Goal: Entertainment & Leisure: Consume media (video, audio)

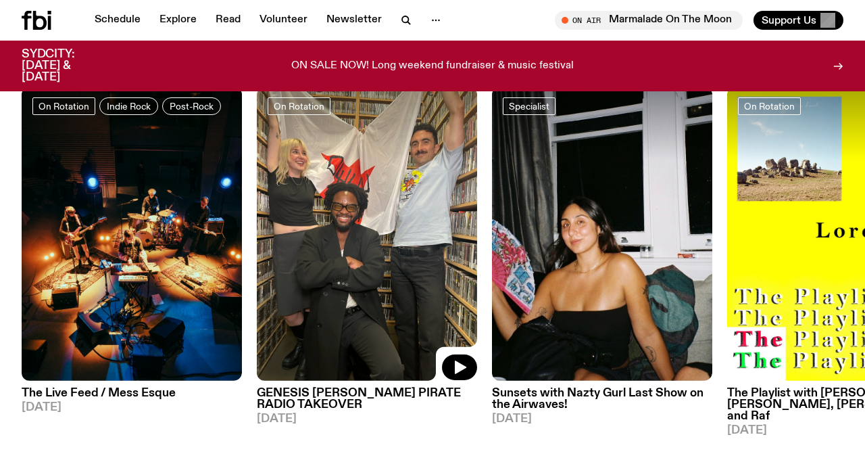
scroll to position [598, 0]
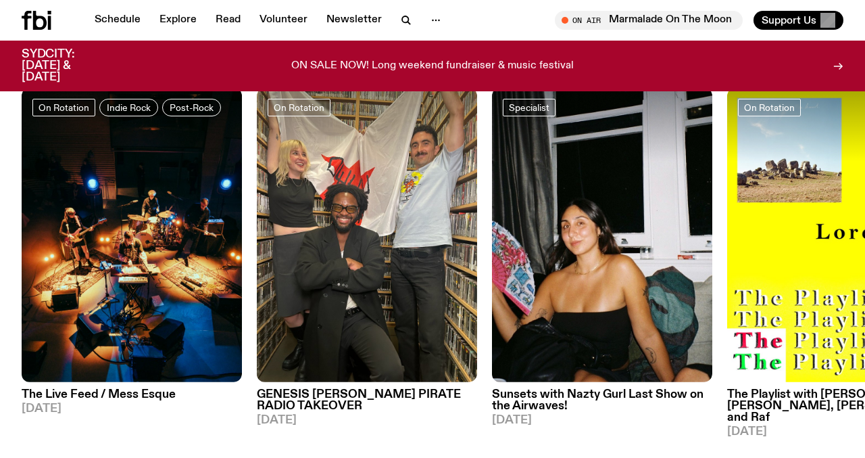
click at [360, 397] on h3 "GENESIS [PERSON_NAME] PIRATE RADIO TAKEOVER" at bounding box center [367, 400] width 220 height 23
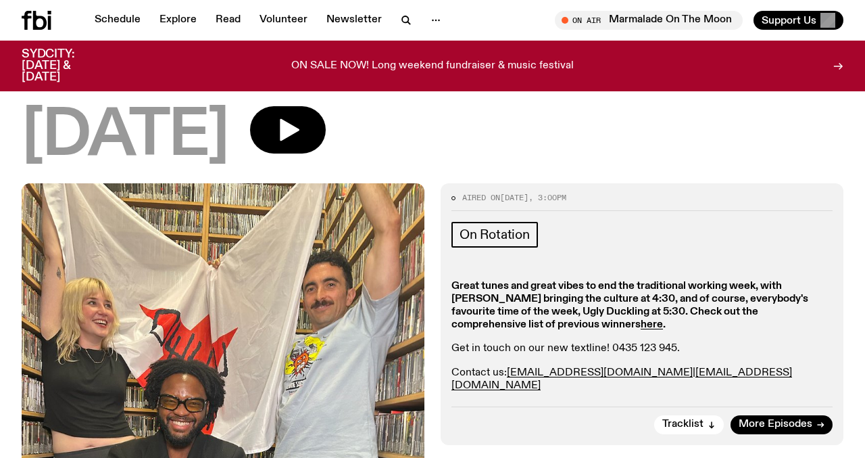
scroll to position [197, 0]
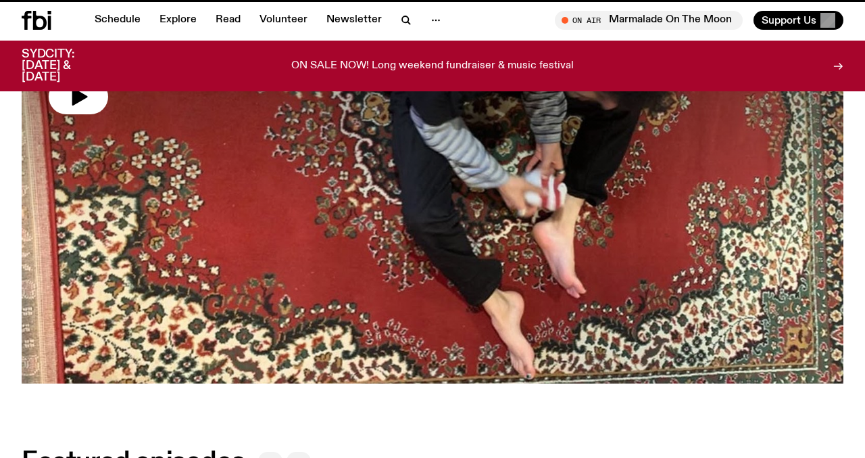
scroll to position [598, 0]
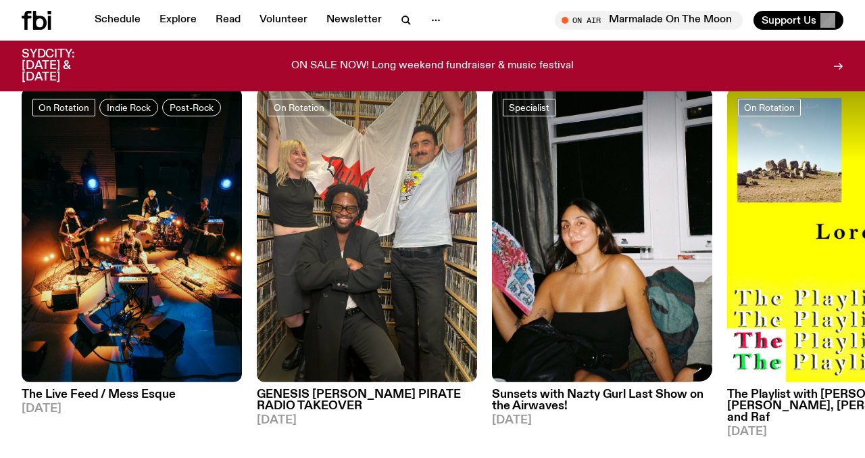
click at [529, 400] on h3 "Sunsets with Nazty Gurl Last Show on the Airwaves!" at bounding box center [602, 400] width 220 height 23
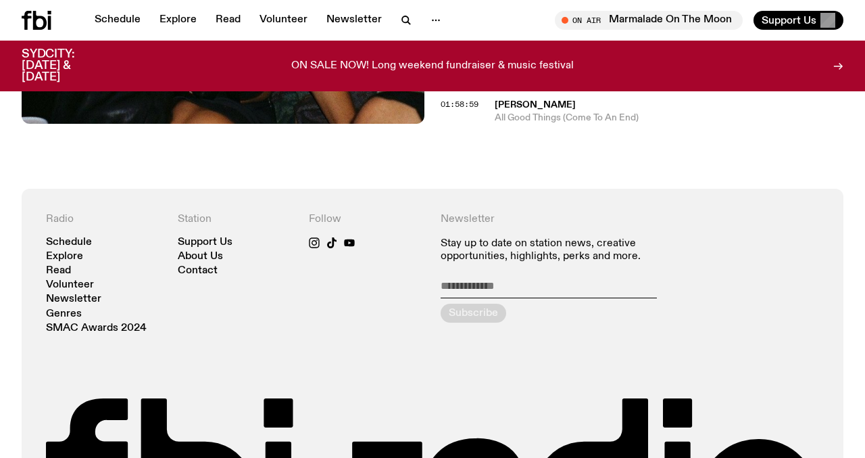
scroll to position [1644, 0]
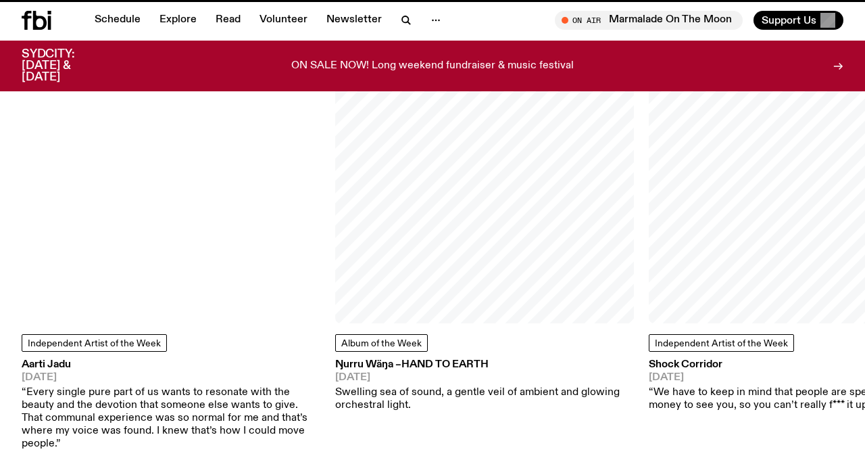
scroll to position [598, 0]
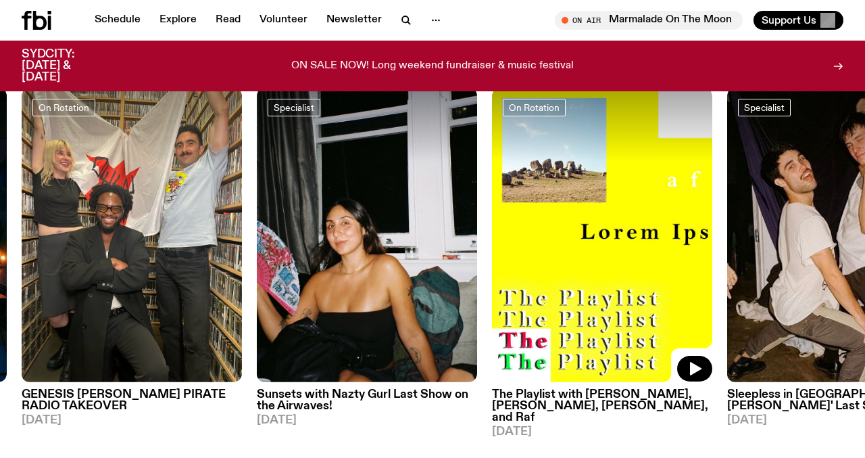
click at [575, 319] on img at bounding box center [602, 235] width 220 height 294
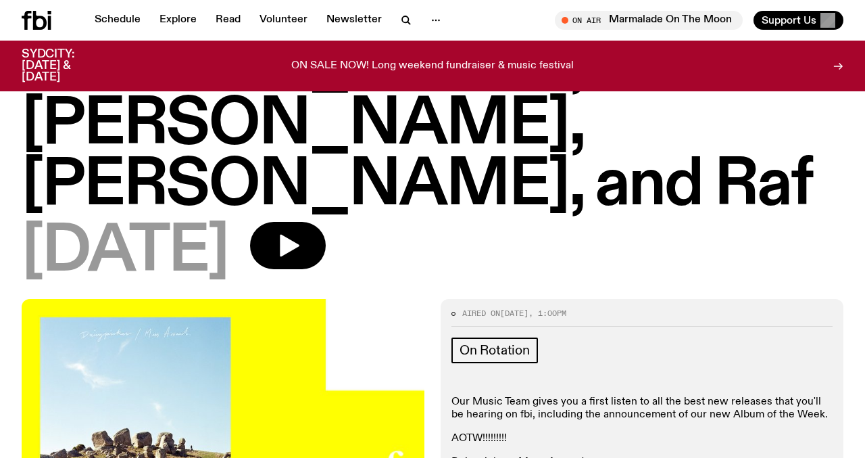
scroll to position [164, 0]
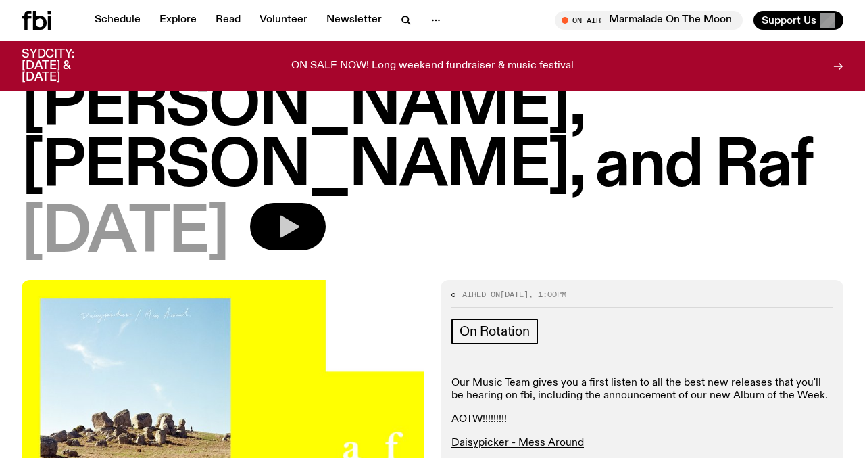
click at [302, 213] on icon "button" at bounding box center [287, 226] width 27 height 27
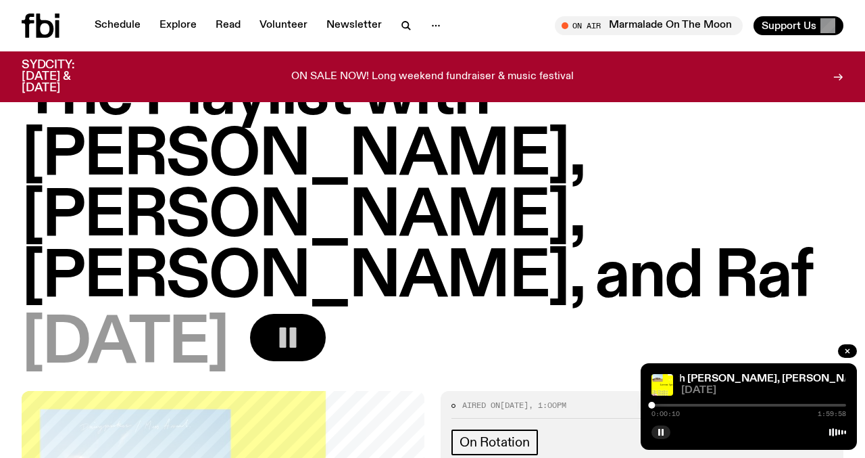
scroll to position [0, 0]
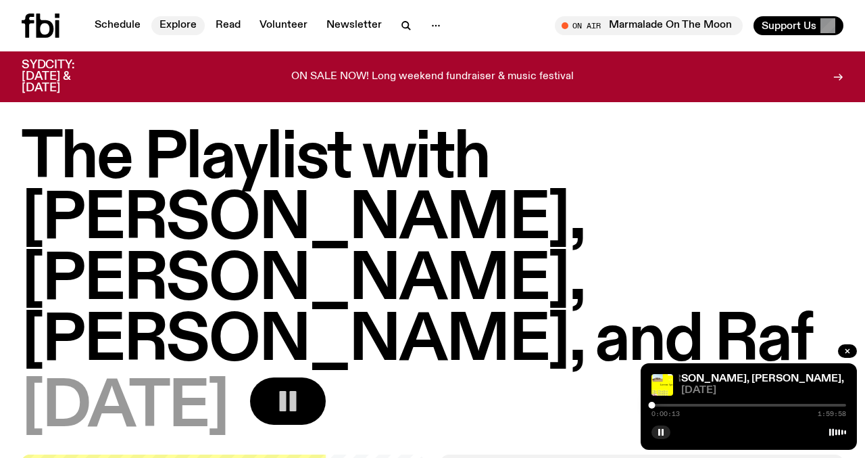
click at [174, 23] on link "Explore" at bounding box center [177, 25] width 53 height 19
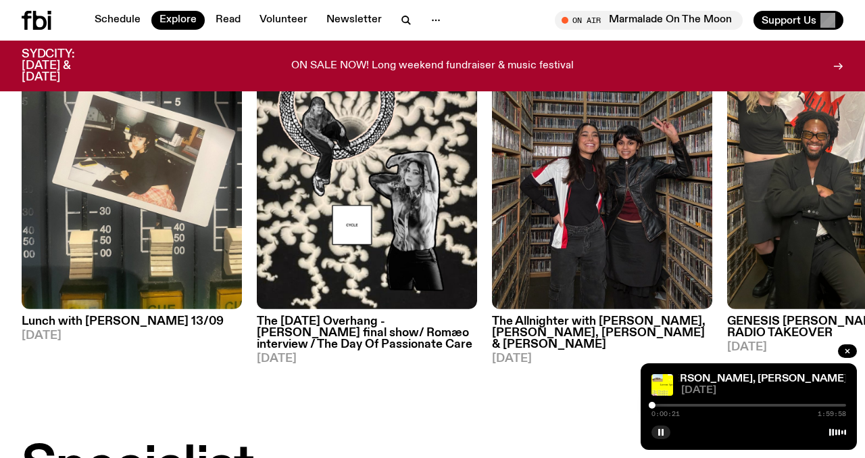
scroll to position [658, 0]
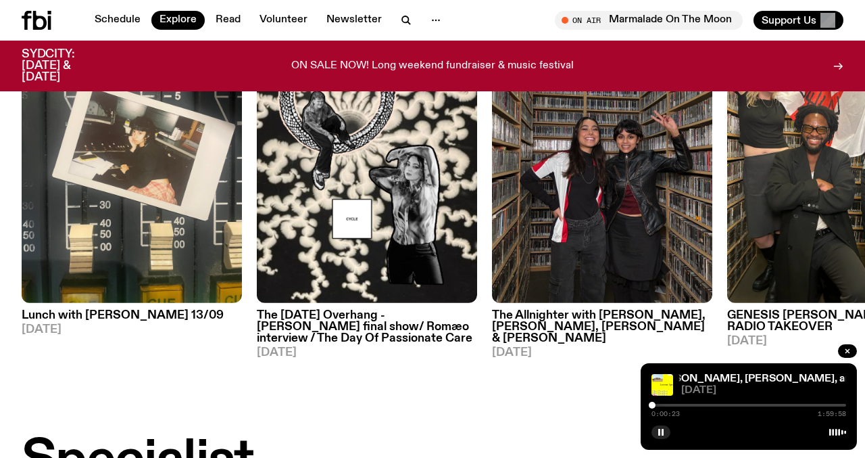
click at [534, 327] on h3 "The Allnighter with [PERSON_NAME], [PERSON_NAME], [PERSON_NAME] & [PERSON_NAME]" at bounding box center [602, 327] width 220 height 34
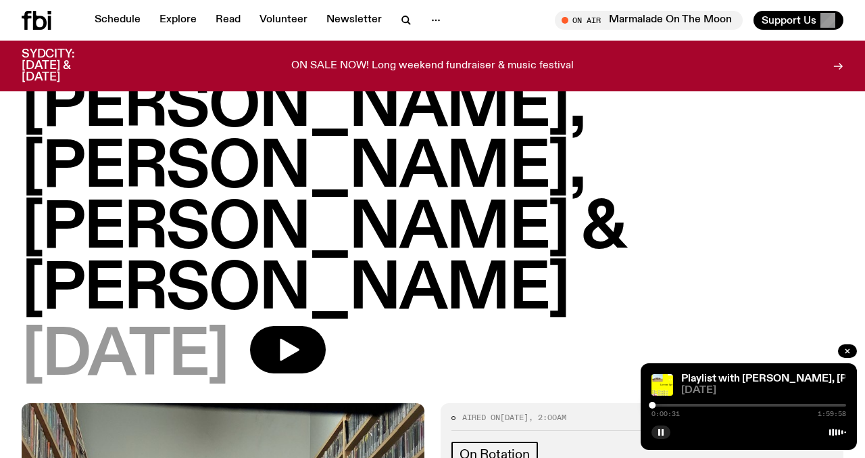
scroll to position [71, 0]
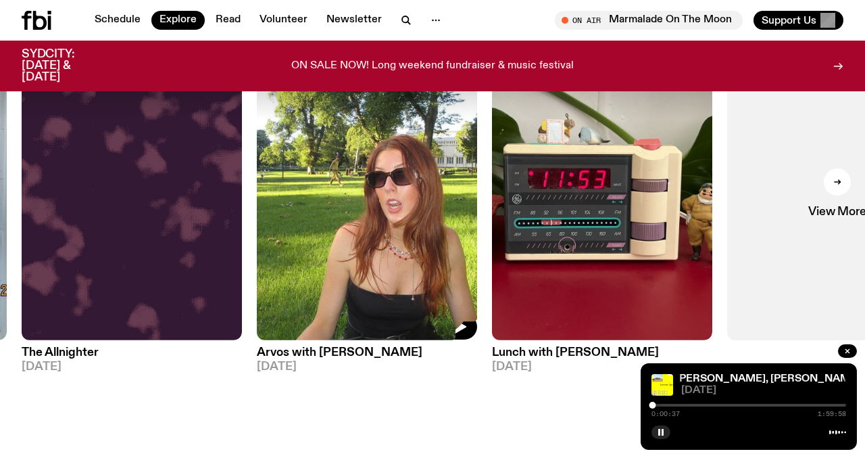
scroll to position [651, 0]
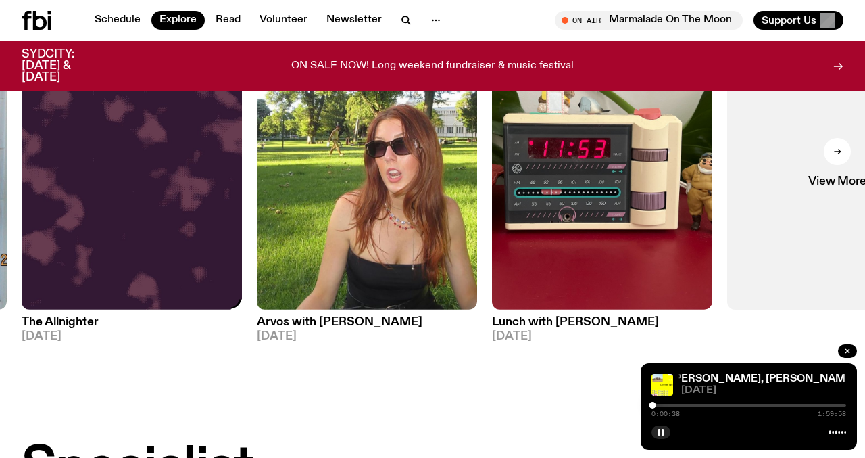
click at [160, 277] on img at bounding box center [132, 163] width 220 height 294
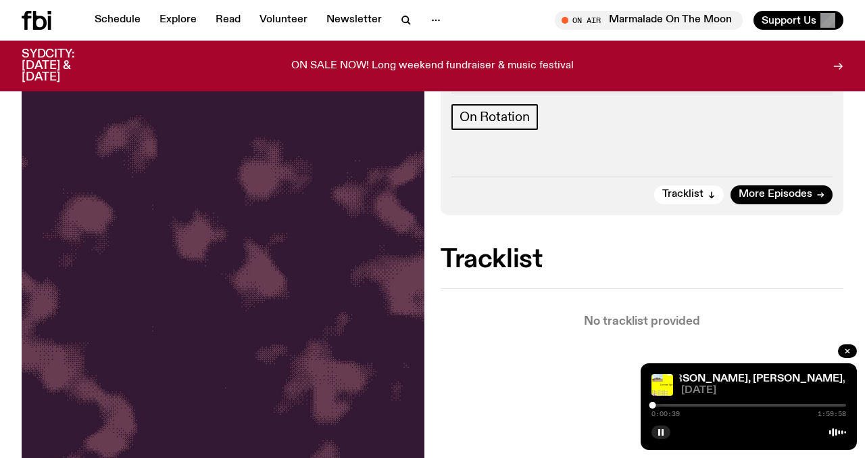
scroll to position [257, 0]
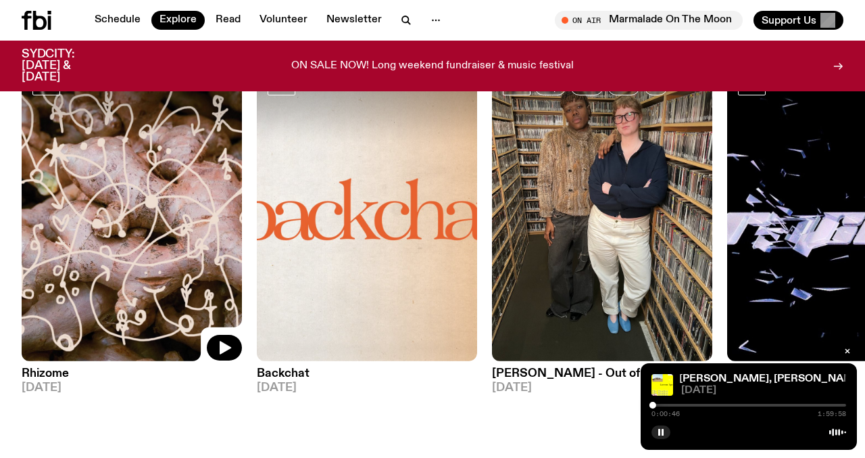
scroll to position [1575, 0]
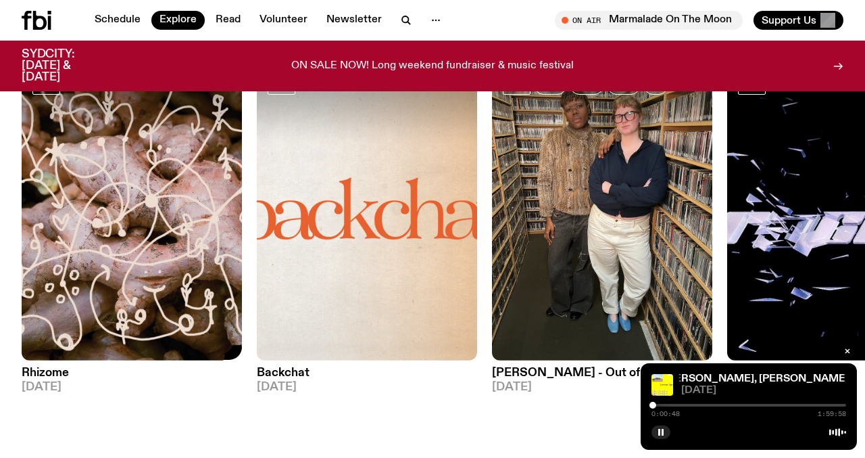
click at [61, 291] on img at bounding box center [132, 213] width 220 height 294
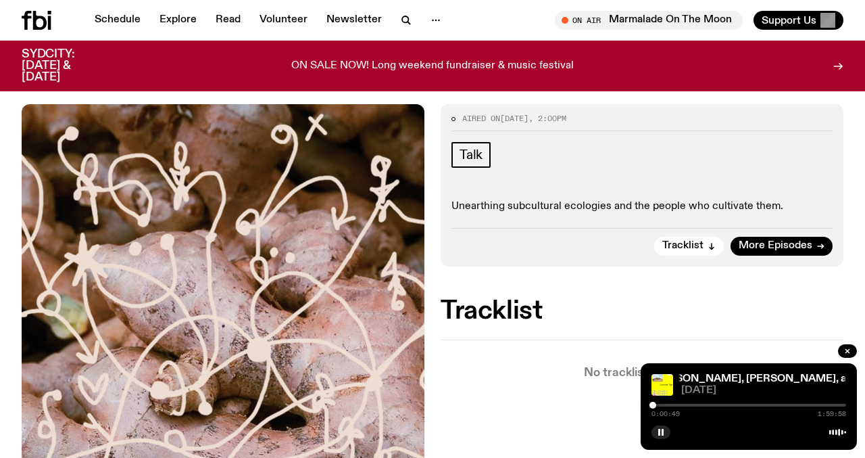
scroll to position [195, 0]
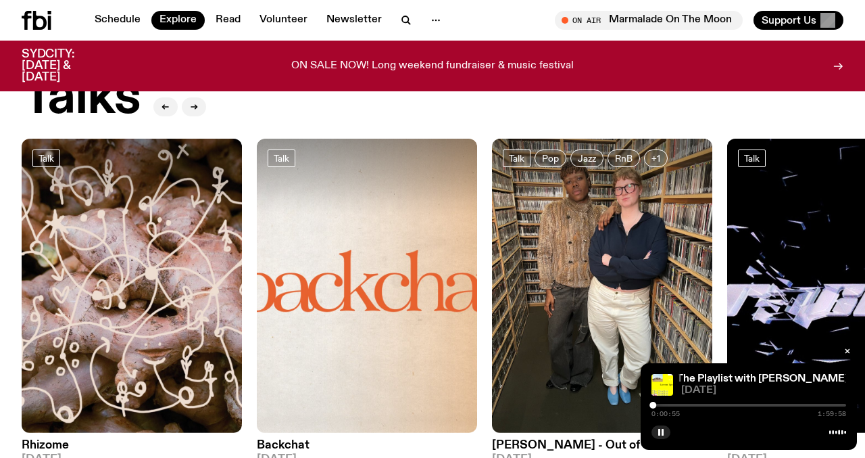
scroll to position [1500, 0]
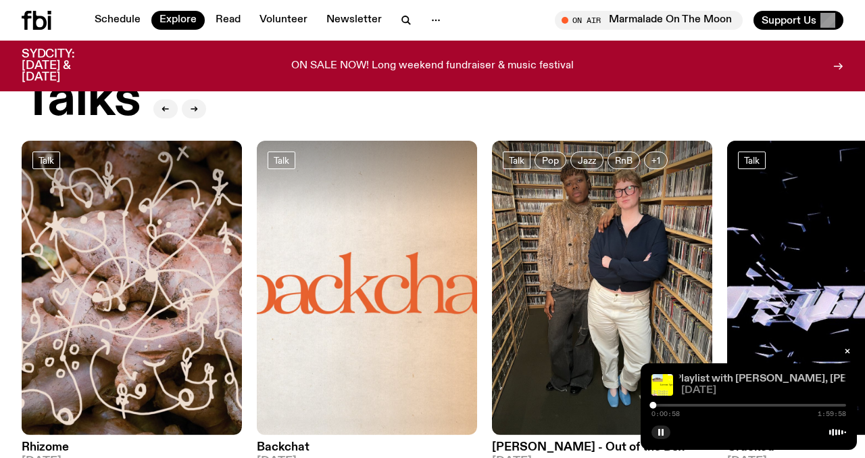
click at [729, 379] on link "The Playlist with [PERSON_NAME], [PERSON_NAME], [PERSON_NAME], and Raf" at bounding box center [855, 378] width 402 height 11
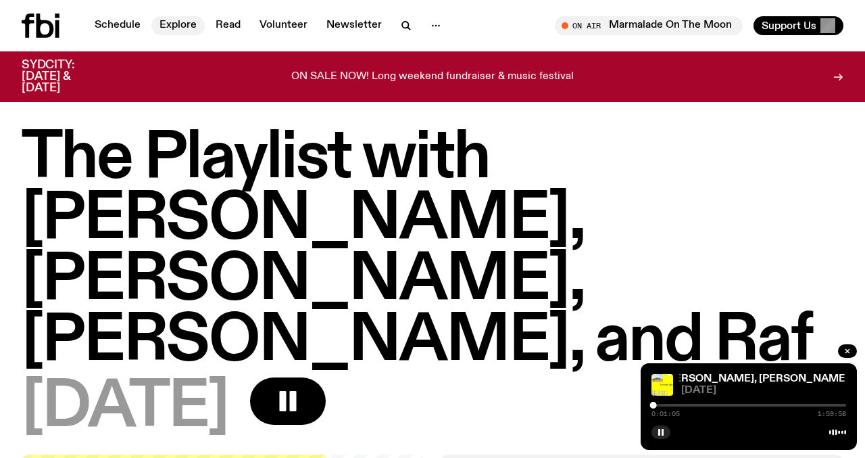
click at [189, 28] on link "Explore" at bounding box center [177, 25] width 53 height 19
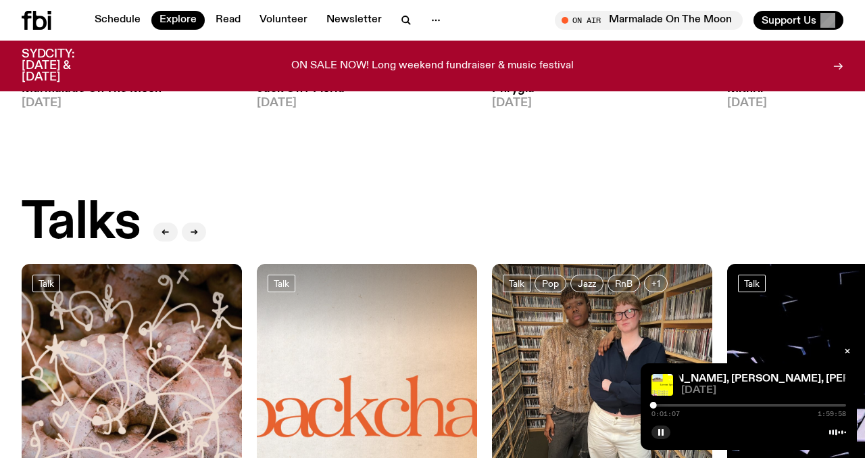
scroll to position [1365, 0]
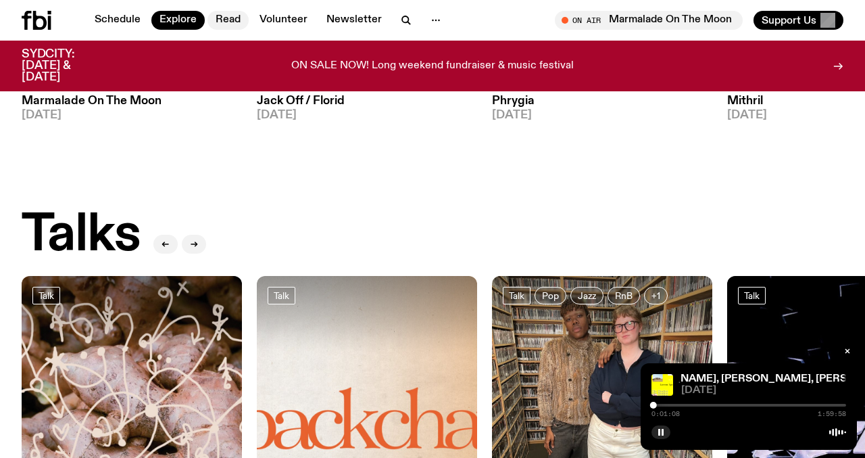
click at [212, 22] on link "Read" at bounding box center [228, 20] width 41 height 19
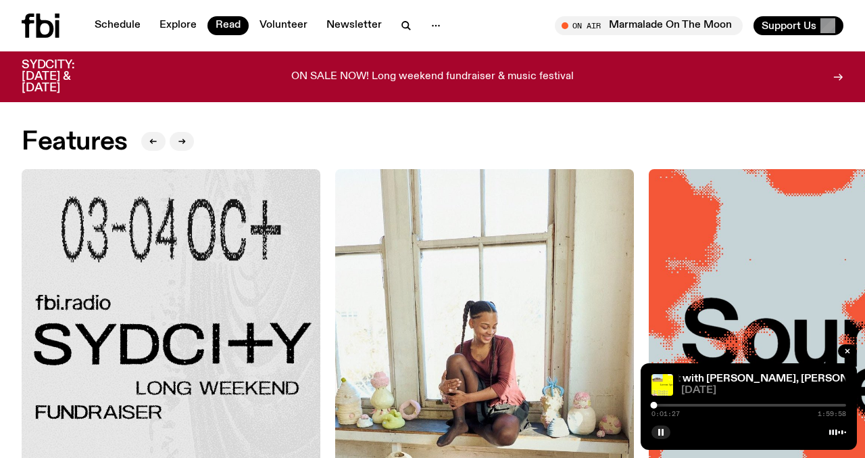
click at [133, 14] on div "Schedule Explore Read Volunteer Newsletter" at bounding box center [236, 26] width 428 height 24
click at [128, 22] on link "Schedule" at bounding box center [118, 25] width 62 height 19
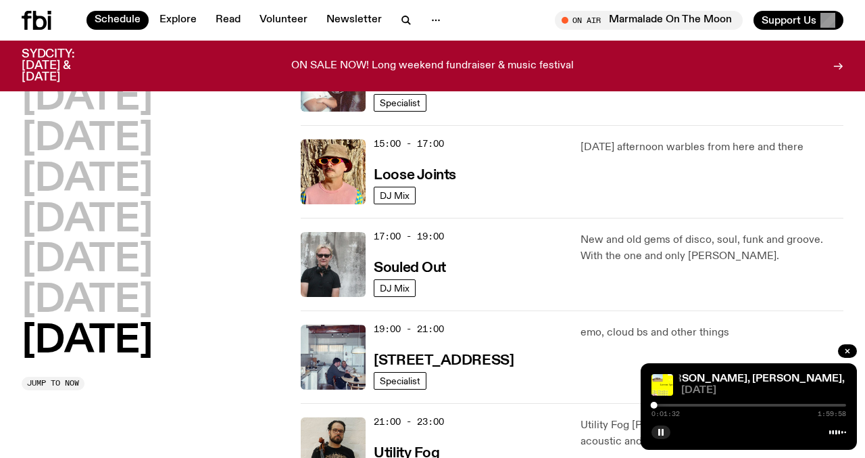
scroll to position [732, 0]
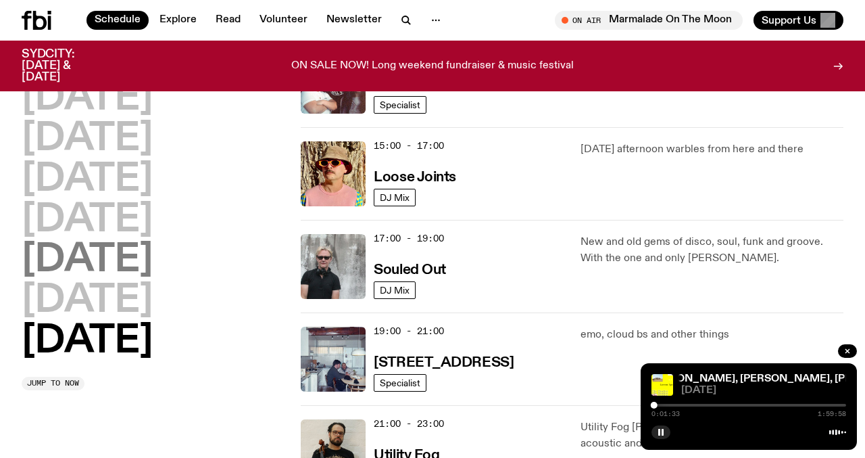
click at [82, 245] on h2 "[DATE]" at bounding box center [87, 260] width 131 height 38
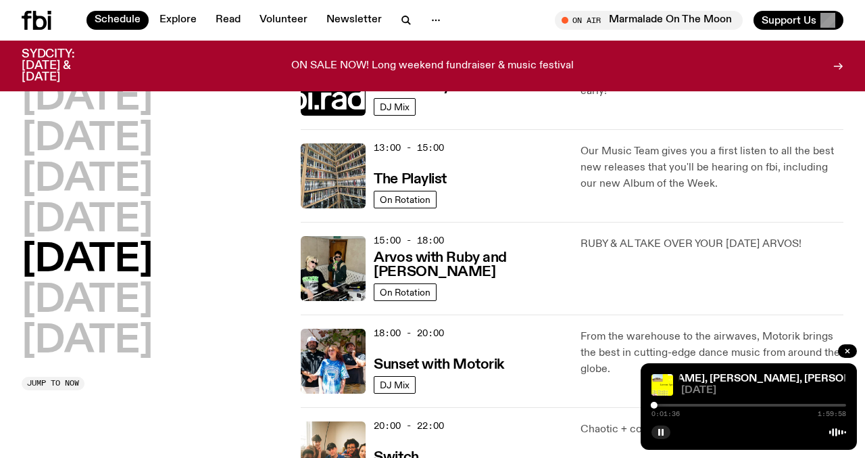
scroll to position [361, 0]
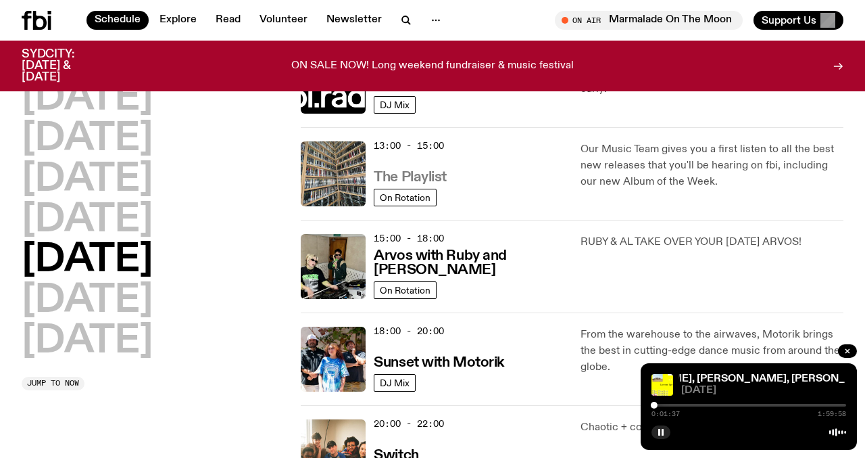
click at [411, 174] on h3 "The Playlist" at bounding box center [410, 177] width 73 height 14
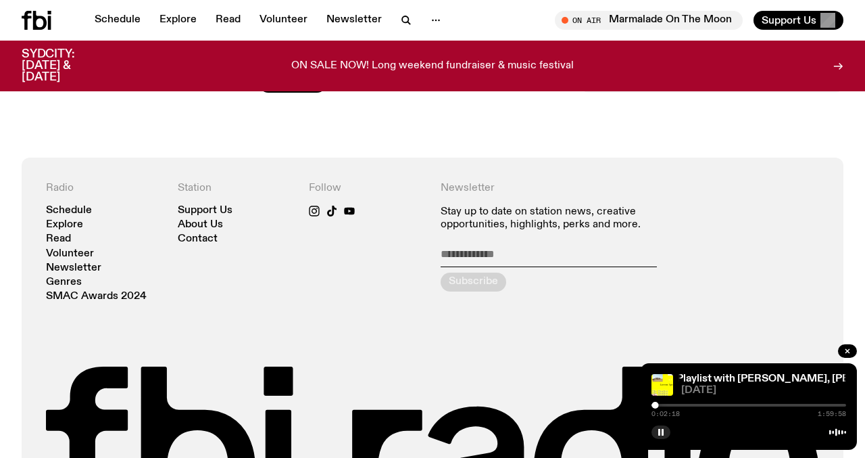
scroll to position [2441, 0]
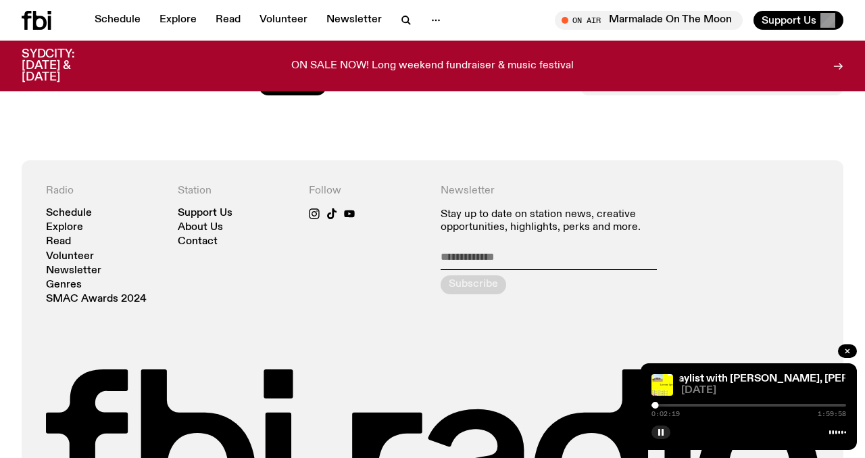
click at [283, 85] on button "Load more" at bounding box center [293, 85] width 68 height 19
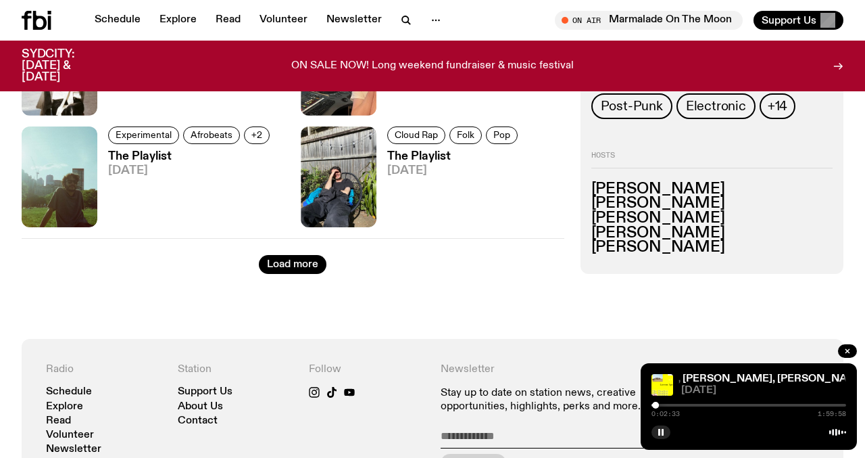
scroll to position [4045, 0]
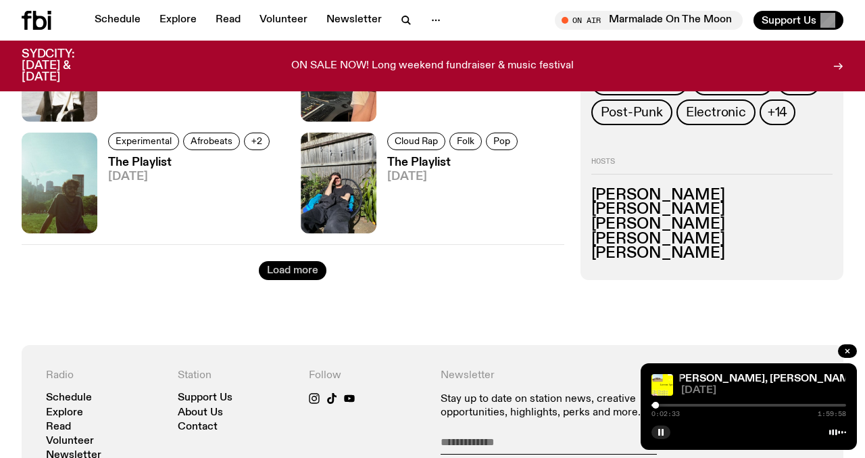
click at [277, 272] on button "Load more" at bounding box center [293, 270] width 68 height 19
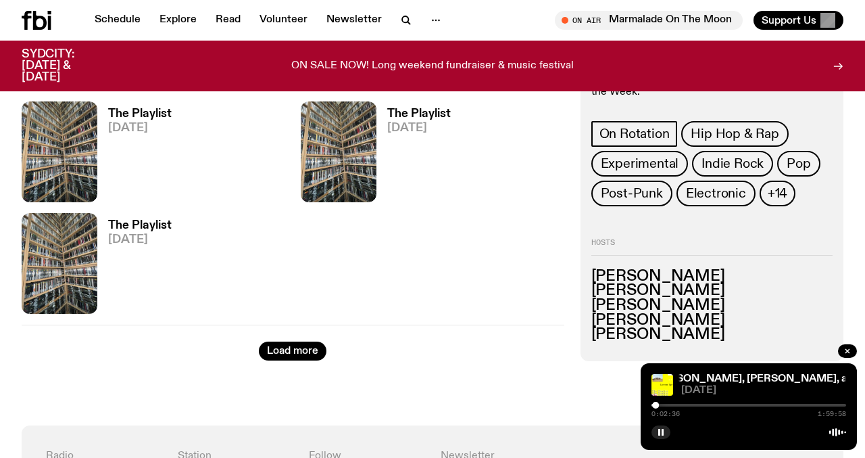
scroll to position [5409, 0]
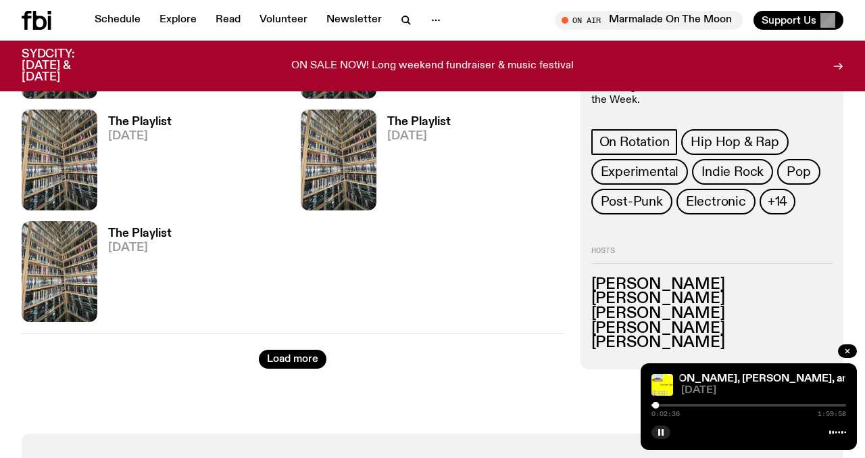
click at [141, 233] on h3 "The Playlist" at bounding box center [140, 233] width 64 height 11
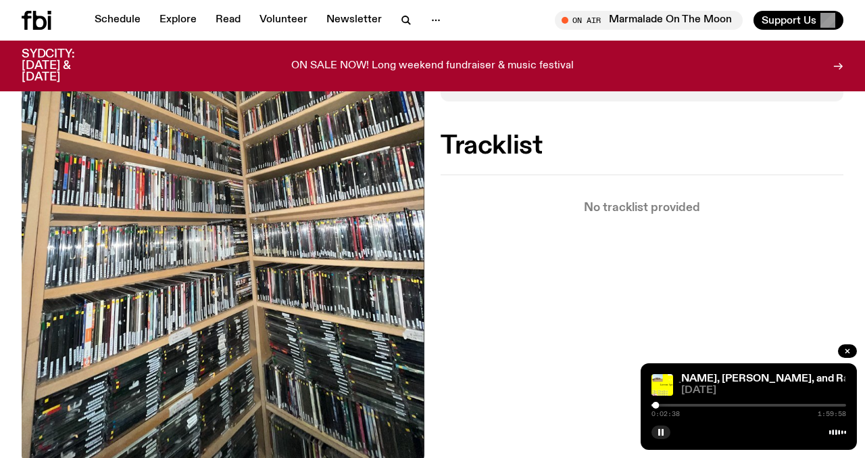
scroll to position [345, 0]
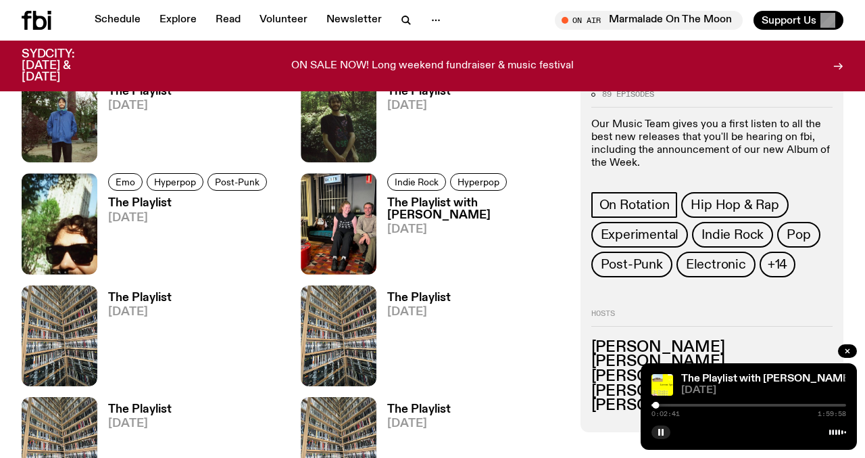
scroll to position [4227, 0]
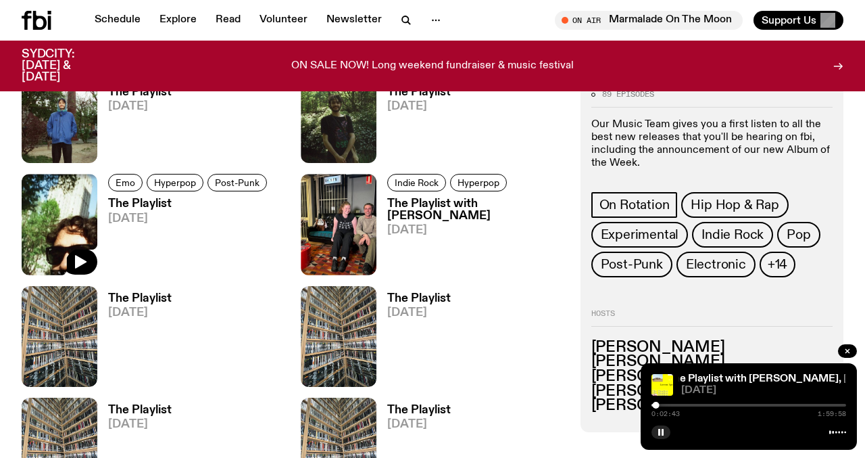
click at [75, 249] on button "button" at bounding box center [79, 262] width 35 height 26
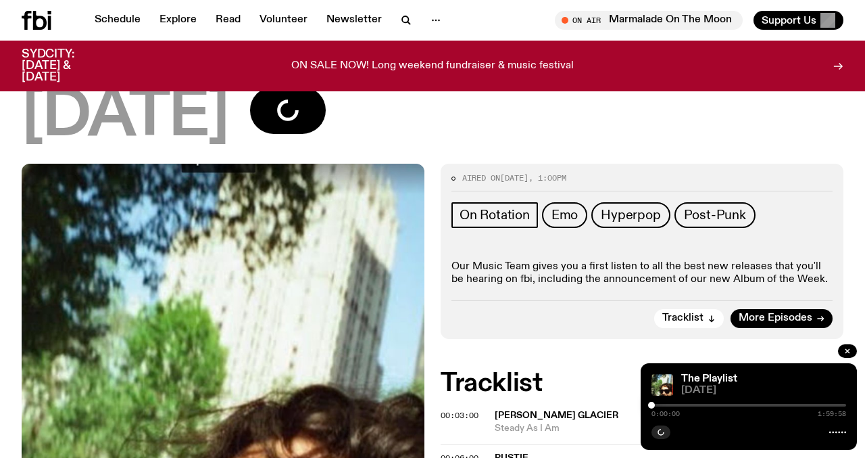
scroll to position [89, 0]
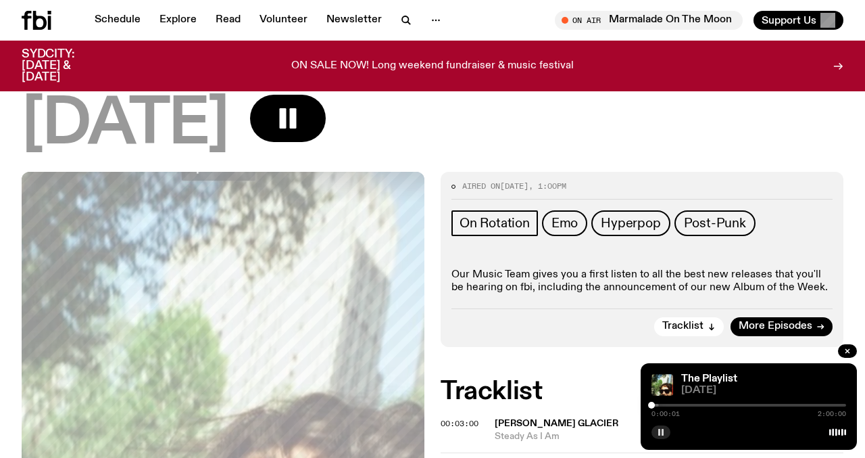
click at [666, 429] on button "button" at bounding box center [661, 432] width 19 height 14
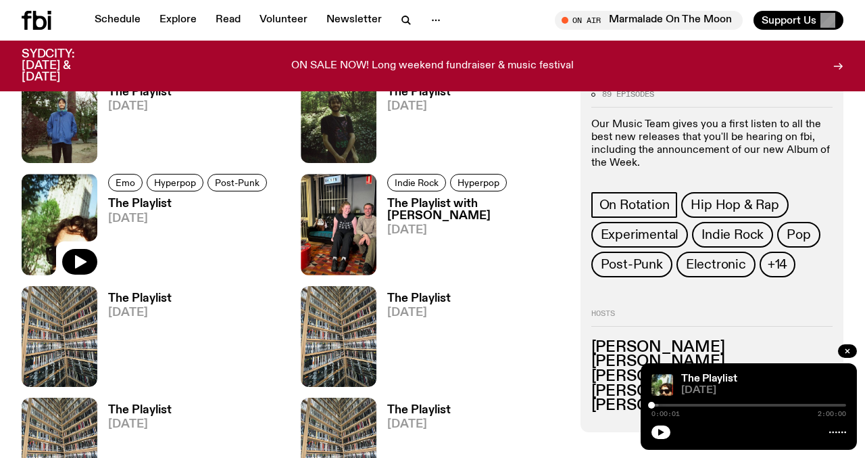
scroll to position [4138, 0]
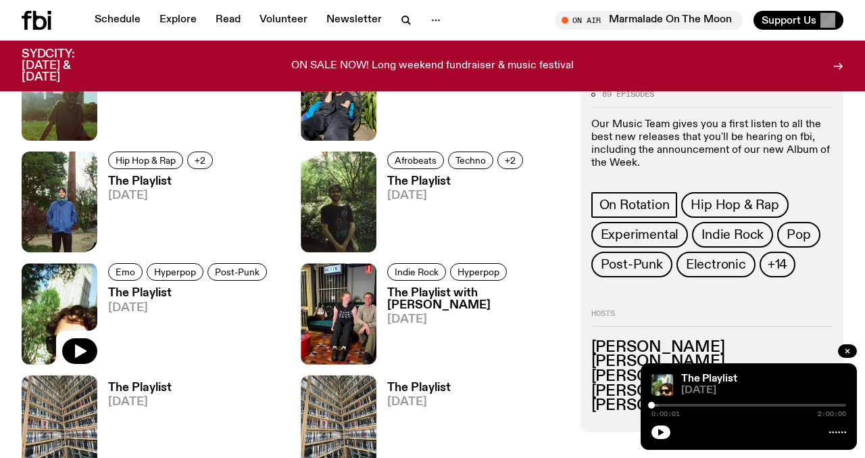
click at [62, 189] on img at bounding box center [60, 201] width 76 height 101
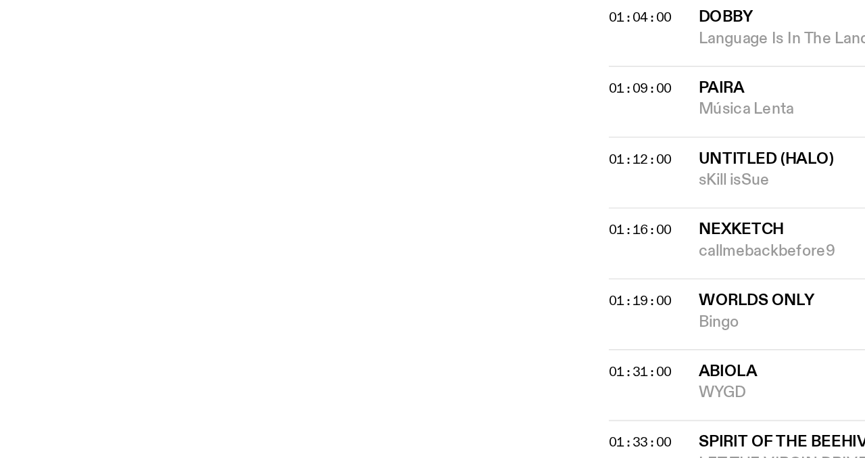
scroll to position [892, 0]
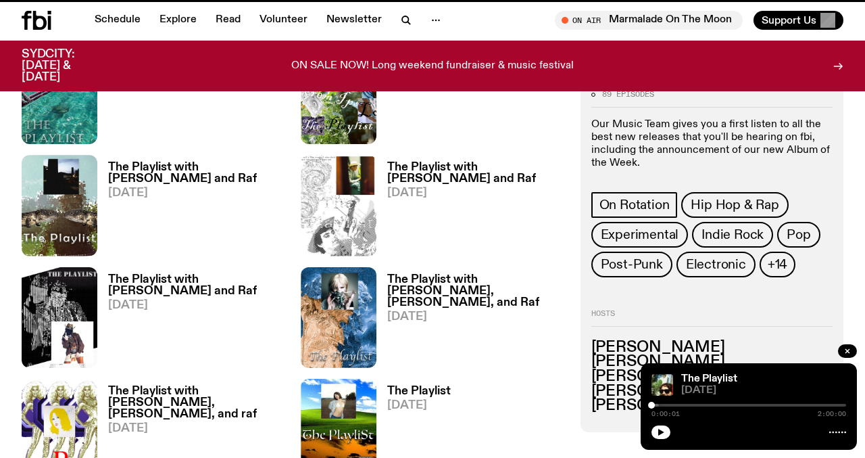
scroll to position [4138, 0]
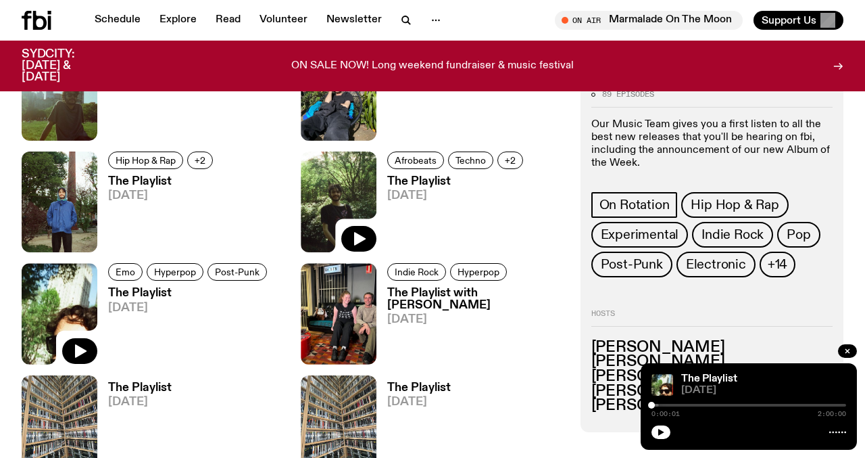
click at [317, 170] on img at bounding box center [339, 201] width 76 height 101
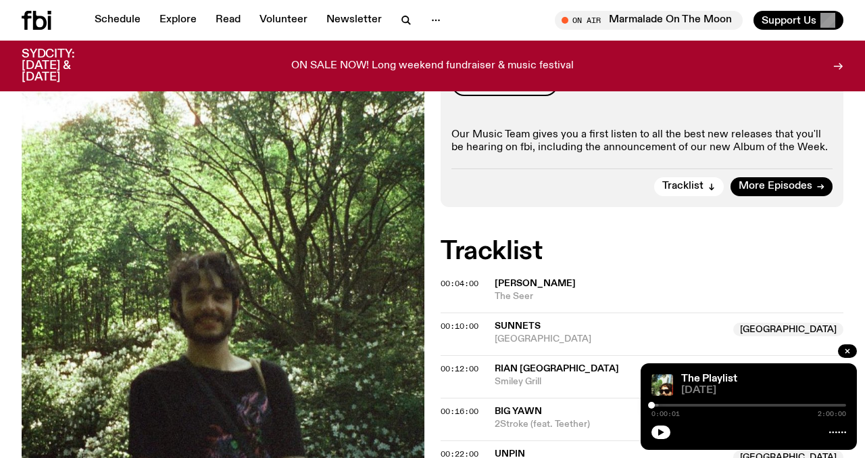
scroll to position [260, 0]
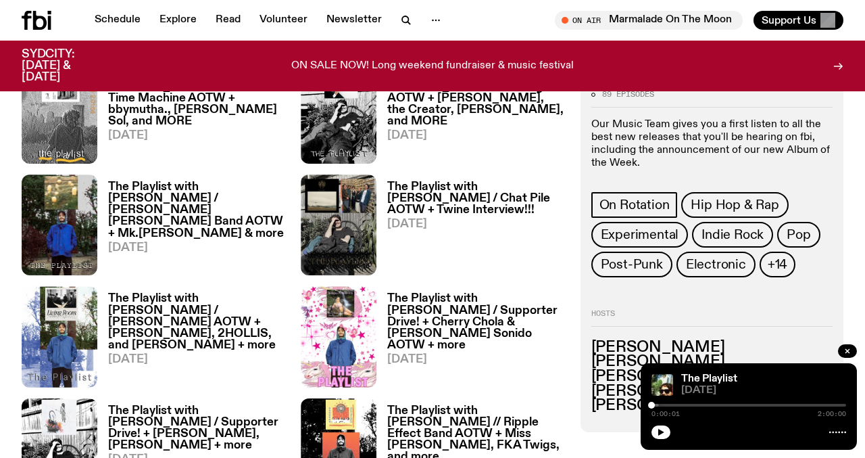
scroll to position [3107, 0]
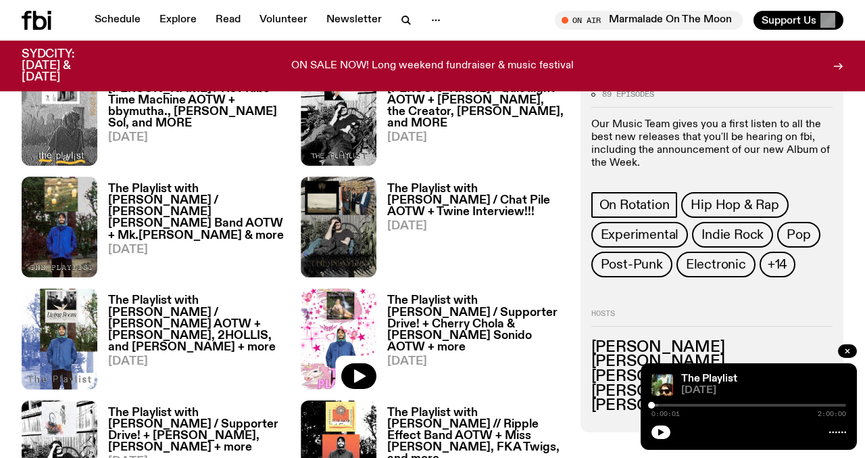
click at [339, 339] on img at bounding box center [339, 338] width 76 height 101
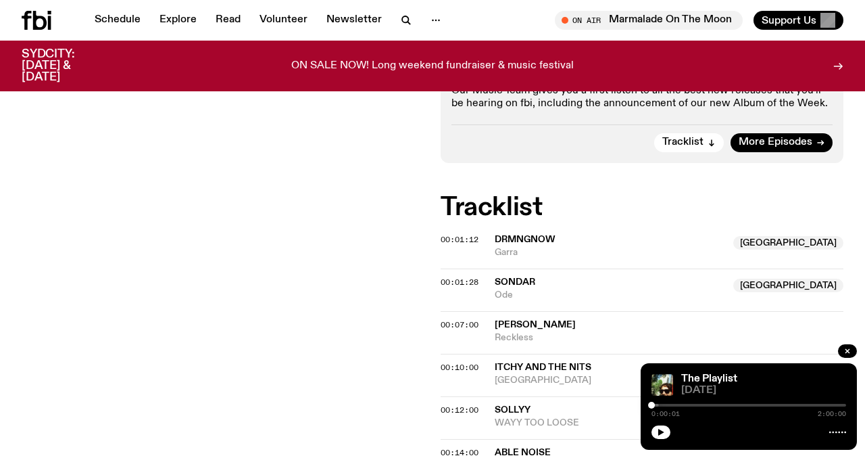
scroll to position [518, 0]
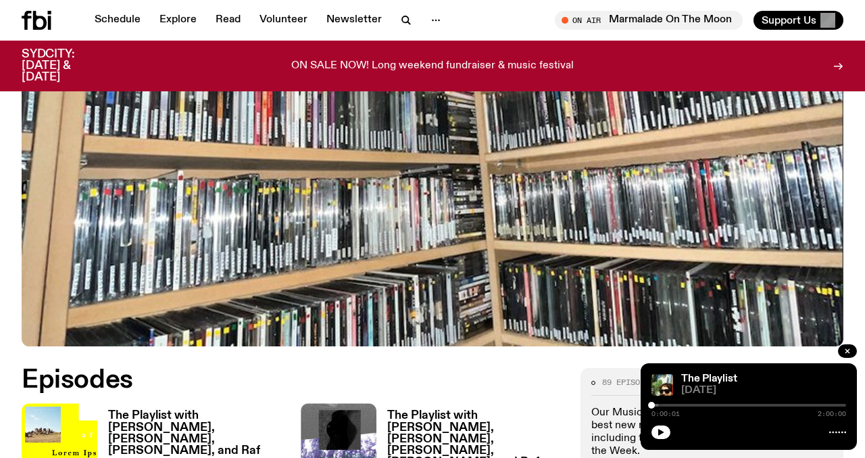
scroll to position [368, 0]
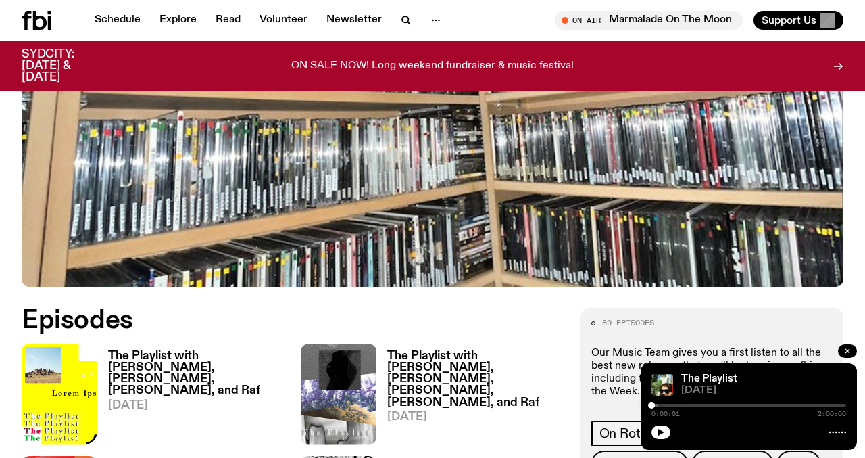
click at [71, 364] on img at bounding box center [60, 393] width 76 height 101
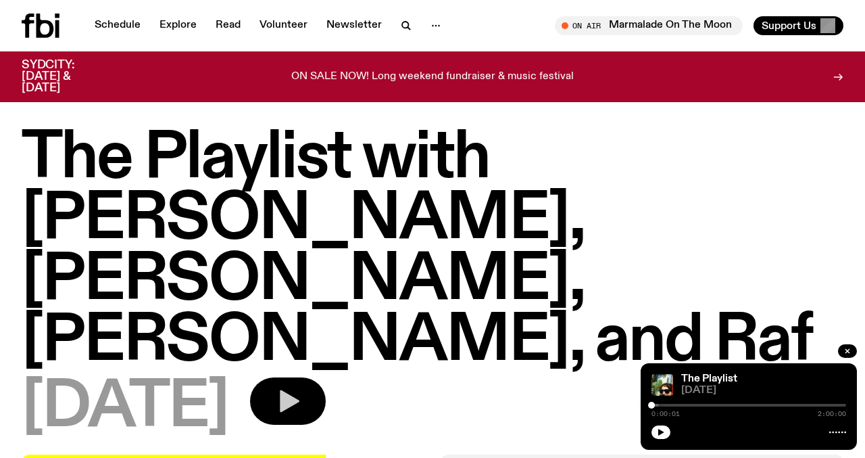
click at [299, 390] on icon "button" at bounding box center [290, 401] width 20 height 22
click at [652, 402] on div at bounding box center [652, 405] width 7 height 7
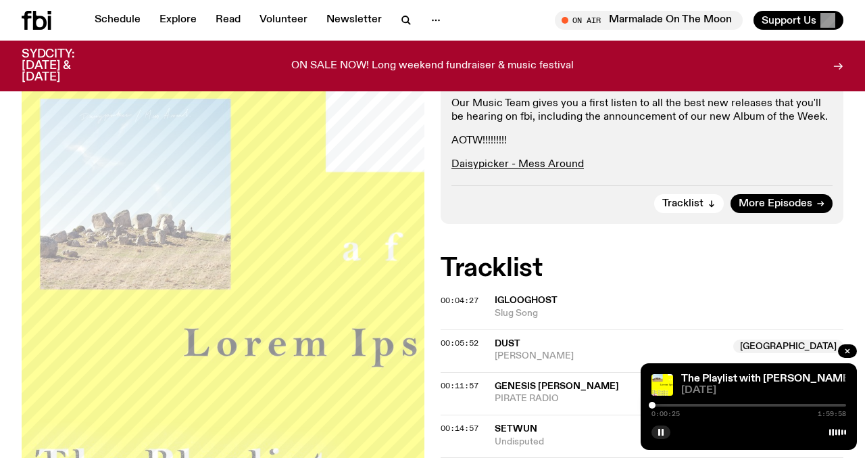
scroll to position [449, 0]
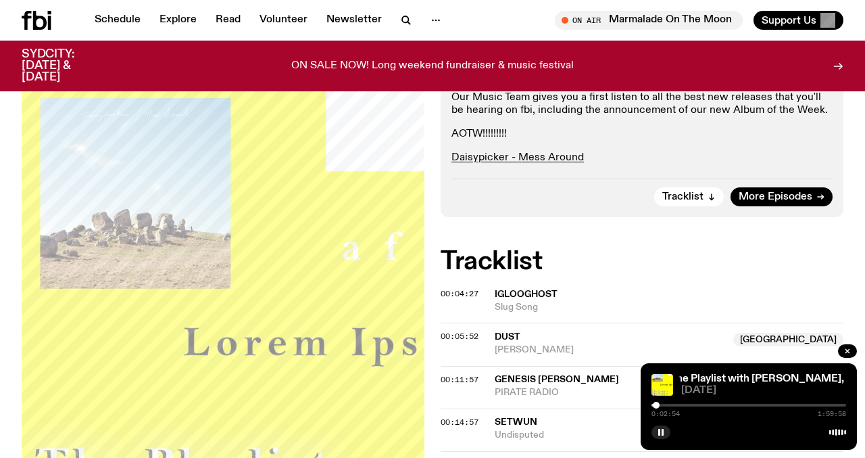
click at [656, 404] on div at bounding box center [656, 405] width 7 height 7
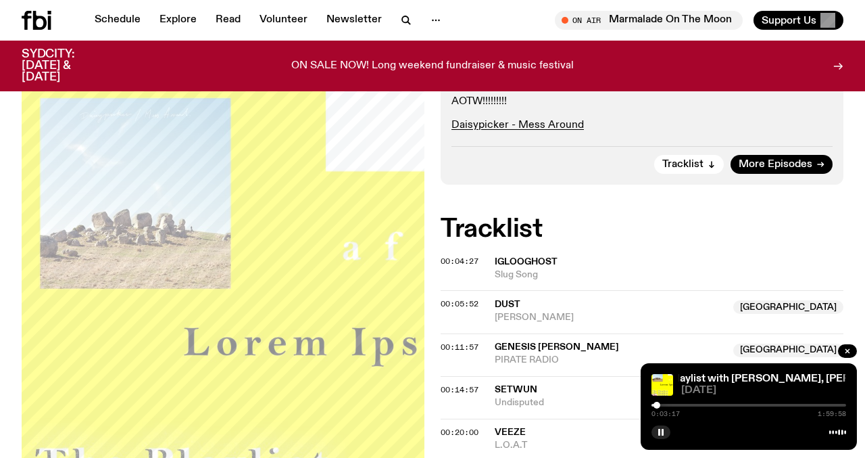
scroll to position [482, 0]
click at [458, 297] on span "00:05:52" at bounding box center [460, 302] width 38 height 11
click at [665, 404] on div at bounding box center [665, 405] width 7 height 7
click at [665, 406] on div at bounding box center [665, 405] width 7 height 7
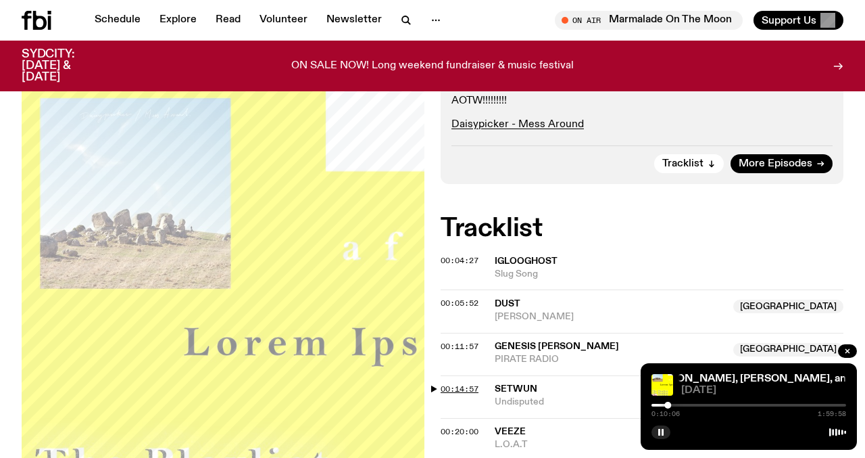
click at [454, 383] on span "00:14:57" at bounding box center [460, 388] width 38 height 11
click at [464, 426] on span "00:20:00" at bounding box center [460, 431] width 38 height 11
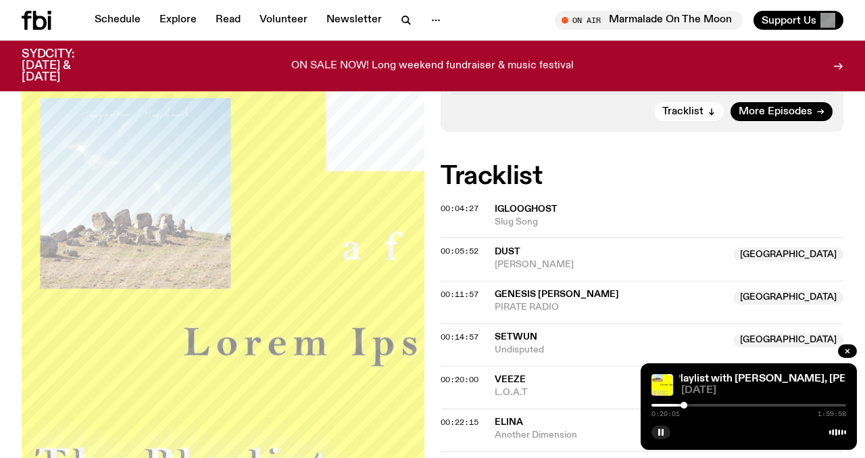
scroll to position [540, 0]
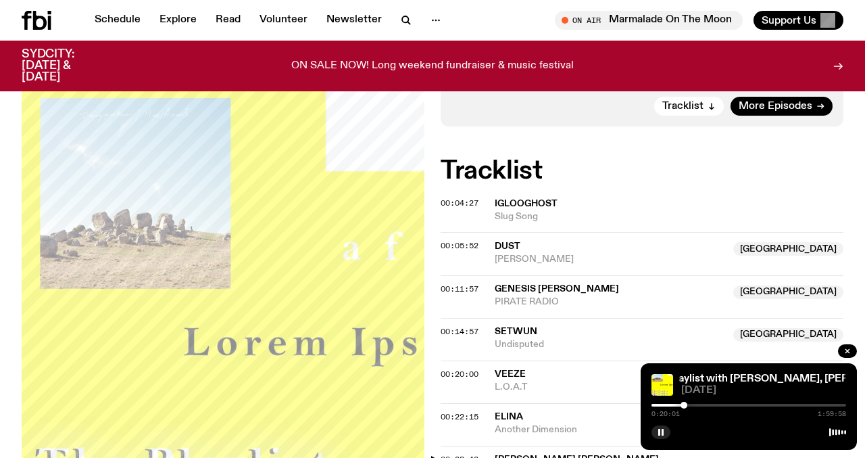
click at [462, 454] on span "00:28:42" at bounding box center [460, 459] width 38 height 11
click at [695, 404] on div at bounding box center [695, 405] width 7 height 7
click at [694, 404] on div at bounding box center [694, 405] width 7 height 7
click at [692, 404] on div at bounding box center [692, 405] width 7 height 7
click at [690, 404] on div at bounding box center [690, 405] width 7 height 7
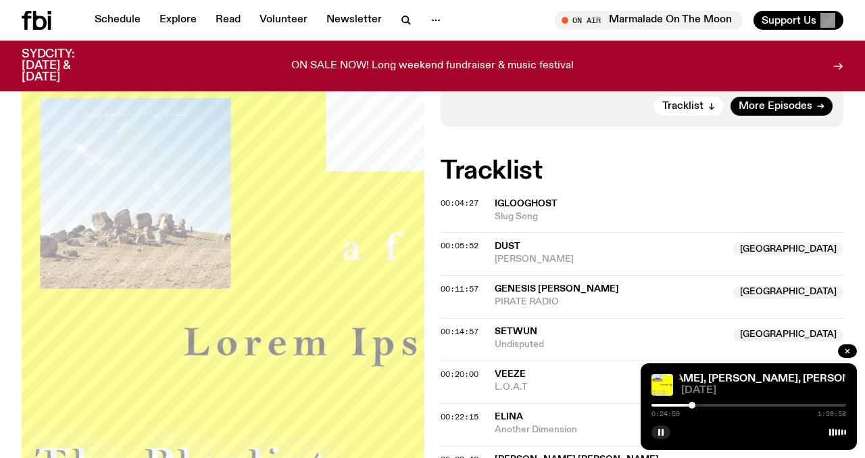
click at [692, 406] on div at bounding box center [692, 405] width 7 height 7
click at [691, 406] on div at bounding box center [691, 405] width 7 height 7
click at [661, 429] on icon "button" at bounding box center [661, 432] width 8 height 8
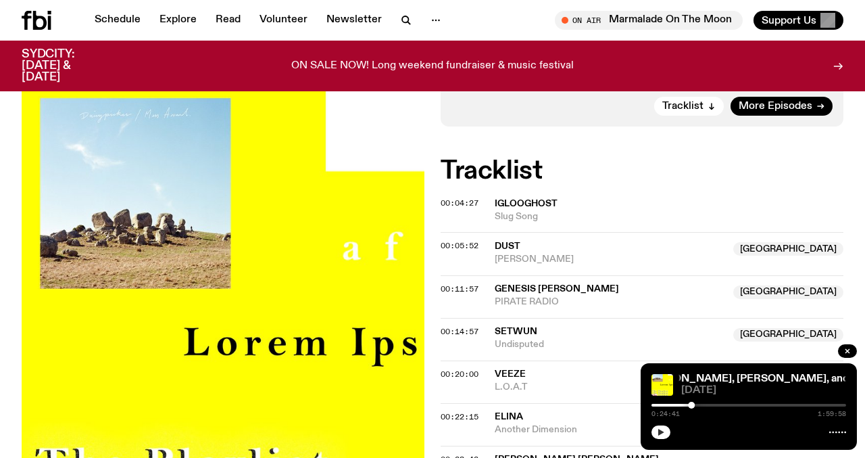
click at [665, 427] on button "button" at bounding box center [661, 432] width 19 height 14
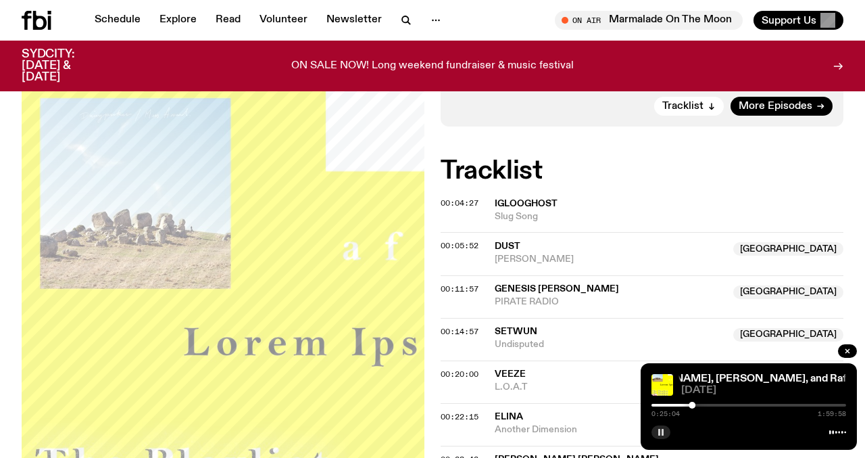
click at [658, 437] on button "button" at bounding box center [661, 432] width 19 height 14
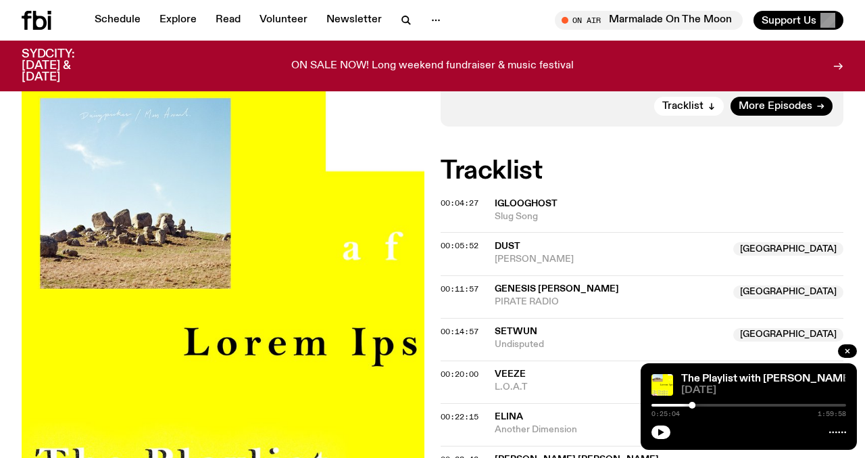
click at [667, 423] on div at bounding box center [749, 431] width 195 height 16
click at [661, 431] on icon "button" at bounding box center [661, 432] width 6 height 7
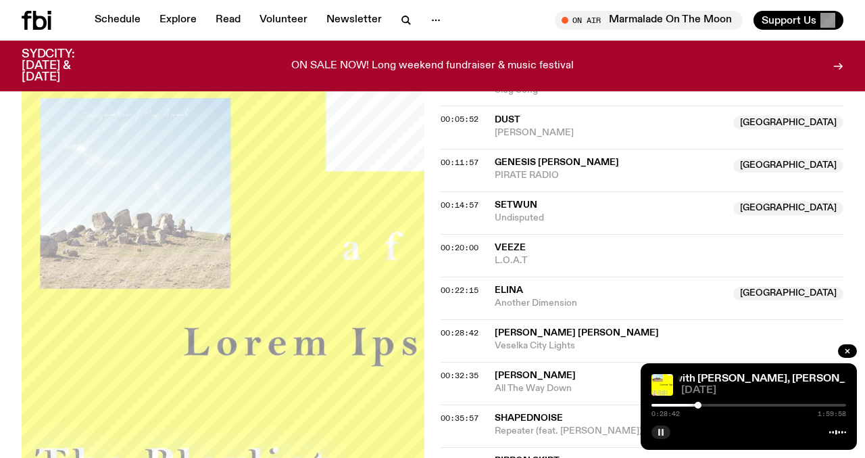
scroll to position [668, 0]
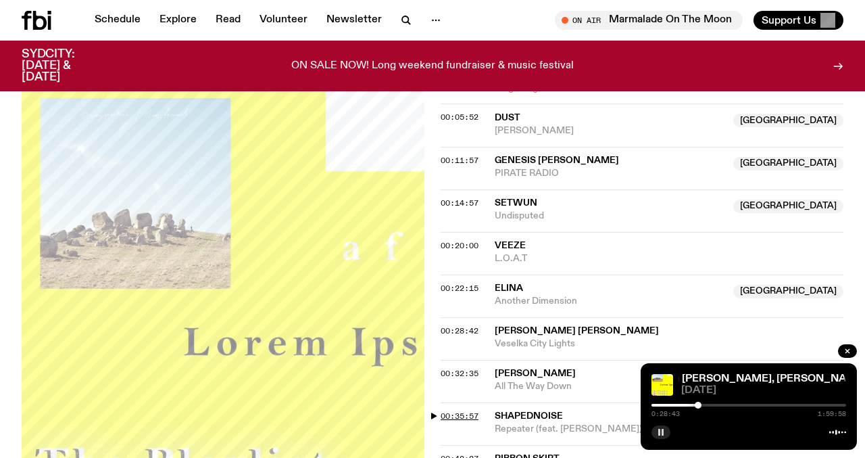
click at [474, 410] on span "00:35:57" at bounding box center [460, 415] width 38 height 11
click at [713, 406] on div at bounding box center [712, 405] width 7 height 7
click at [714, 406] on div at bounding box center [714, 405] width 7 height 7
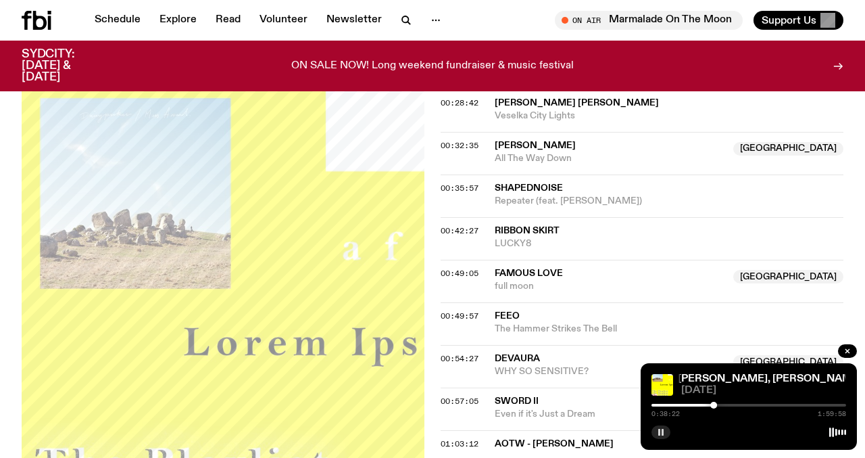
scroll to position [902, 0]
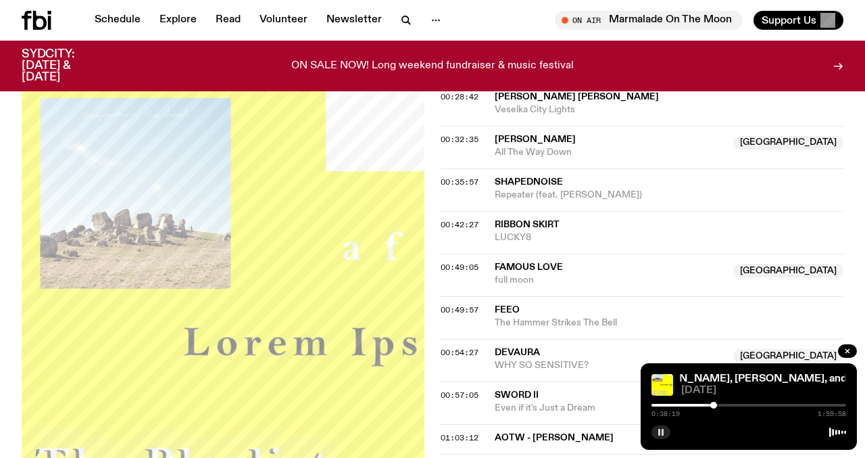
click at [714, 407] on div at bounding box center [714, 405] width 7 height 7
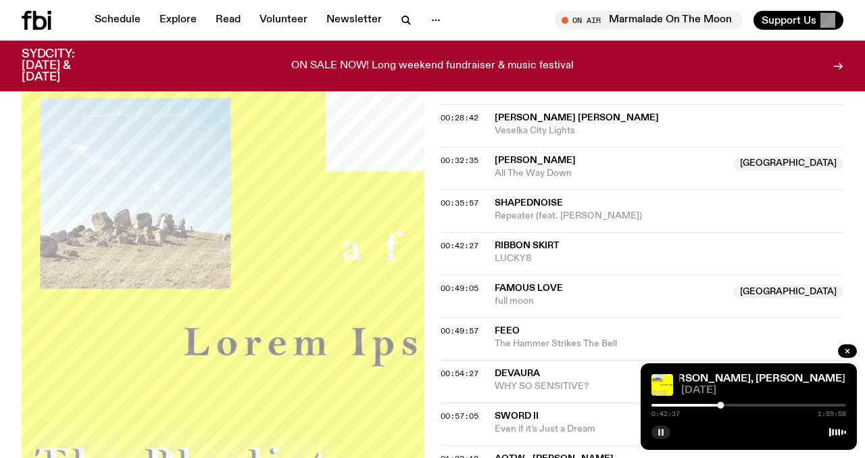
scroll to position [883, 0]
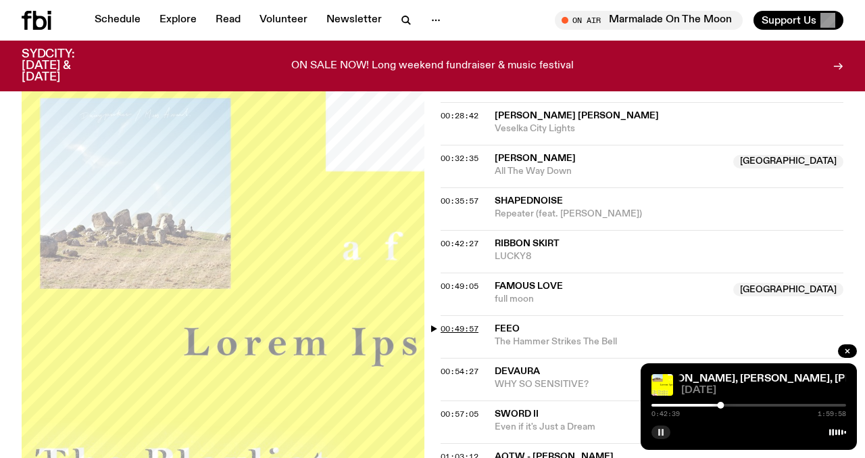
click at [463, 323] on span "00:49:57" at bounding box center [460, 328] width 38 height 11
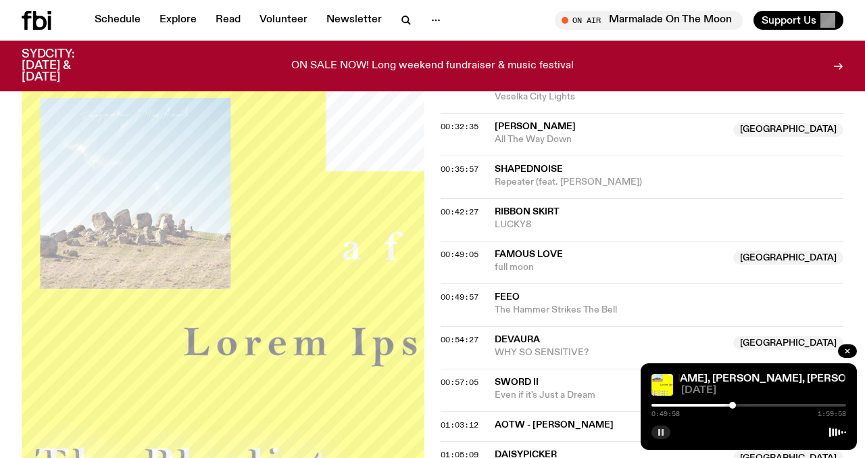
scroll to position [918, 0]
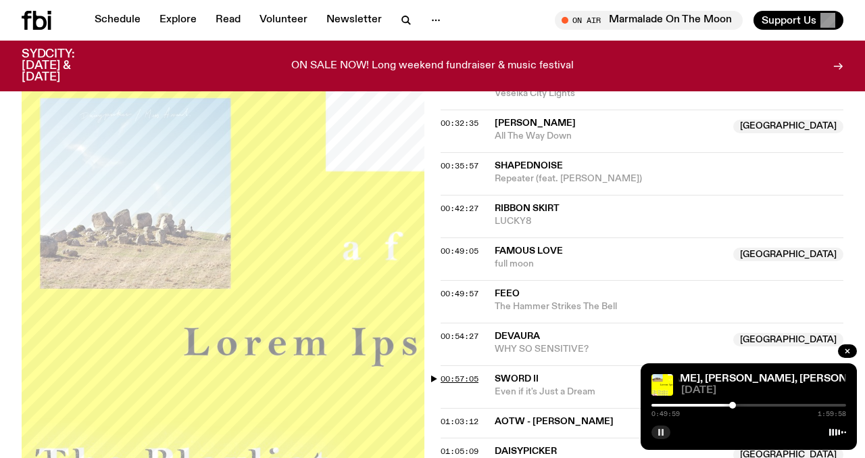
click at [467, 373] on span "00:57:05" at bounding box center [460, 378] width 38 height 11
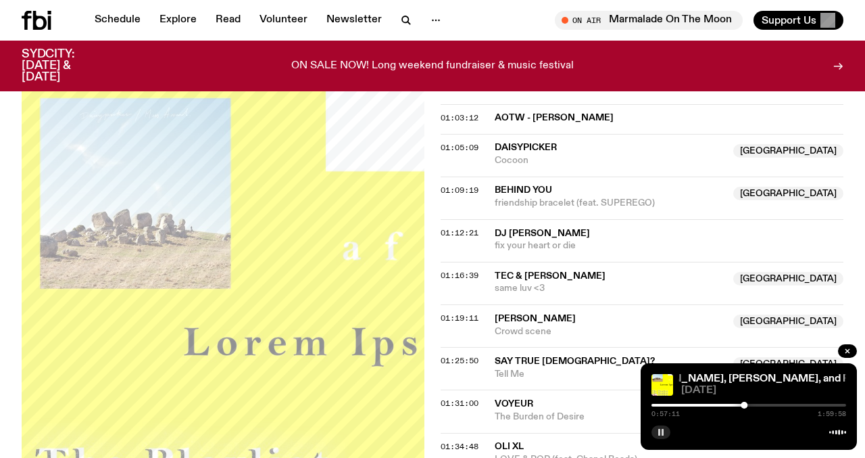
scroll to position [1226, 0]
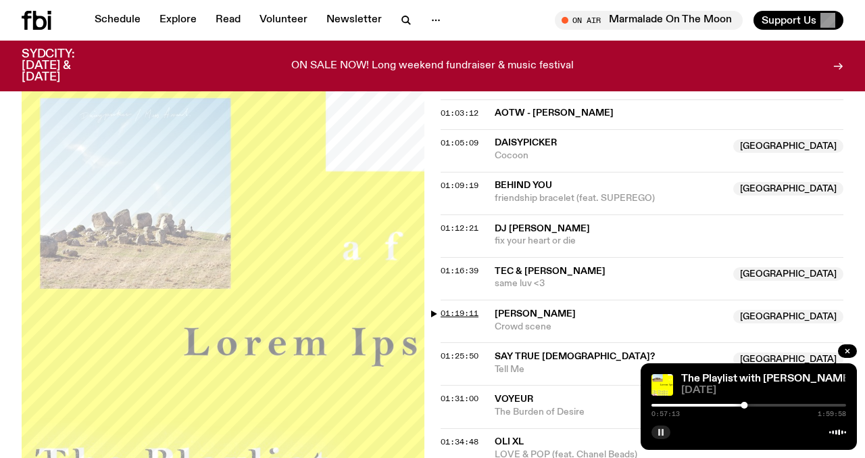
click at [458, 308] on span "01:19:11" at bounding box center [460, 313] width 38 height 11
click at [785, 406] on div at bounding box center [785, 405] width 7 height 7
click at [787, 406] on div at bounding box center [787, 405] width 7 height 7
click at [788, 406] on div at bounding box center [787, 405] width 7 height 7
click at [790, 406] on div at bounding box center [789, 405] width 7 height 7
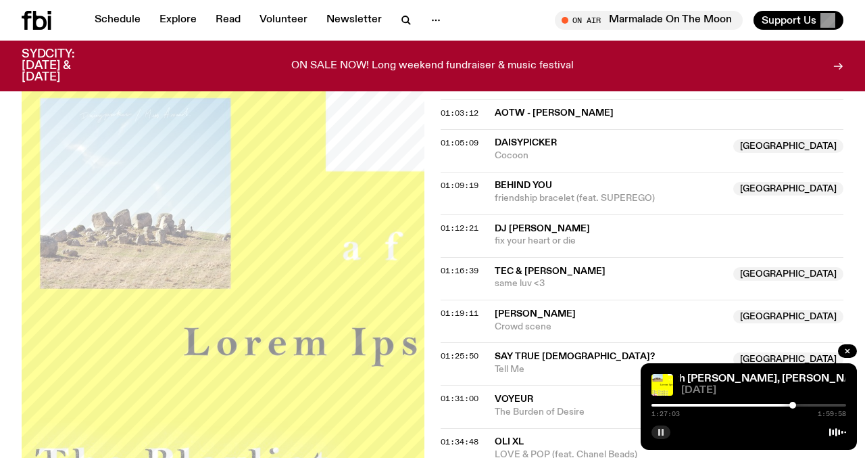
click at [793, 405] on div at bounding box center [793, 405] width 7 height 7
click at [794, 405] on div at bounding box center [794, 405] width 7 height 7
click at [797, 406] on div at bounding box center [797, 405] width 7 height 7
click at [796, 406] on div at bounding box center [795, 405] width 7 height 7
click at [794, 406] on div at bounding box center [793, 405] width 7 height 7
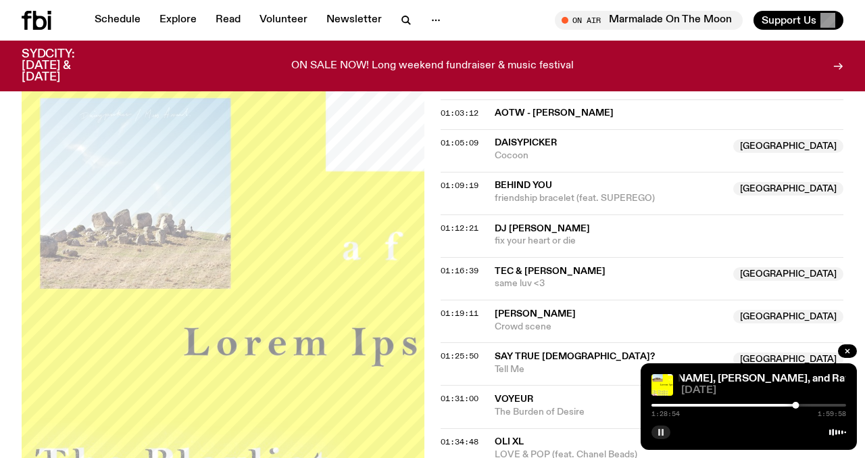
drag, startPoint x: 624, startPoint y: 188, endPoint x: 492, endPoint y: 191, distance: 131.9
click at [492, 299] on div "01:19:11 [PERSON_NAME] [GEOGRAPHIC_DATA] Crowd scene [GEOGRAPHIC_DATA]" at bounding box center [642, 320] width 403 height 43
copy div "[PERSON_NAME]"
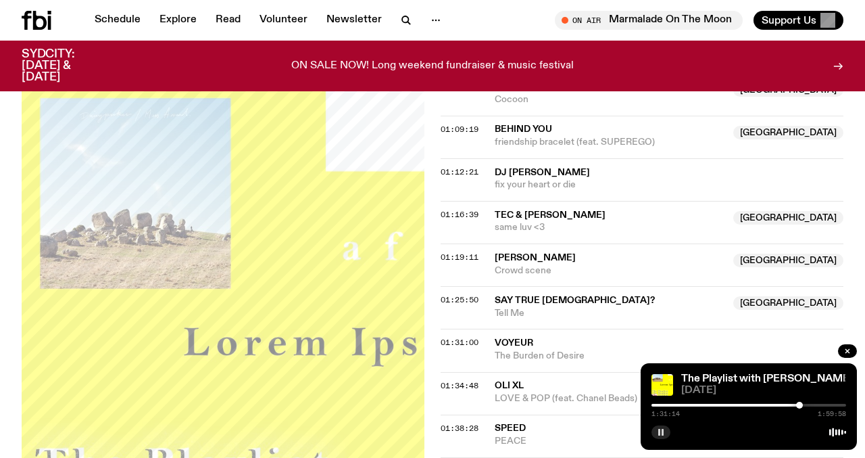
scroll to position [1393, 0]
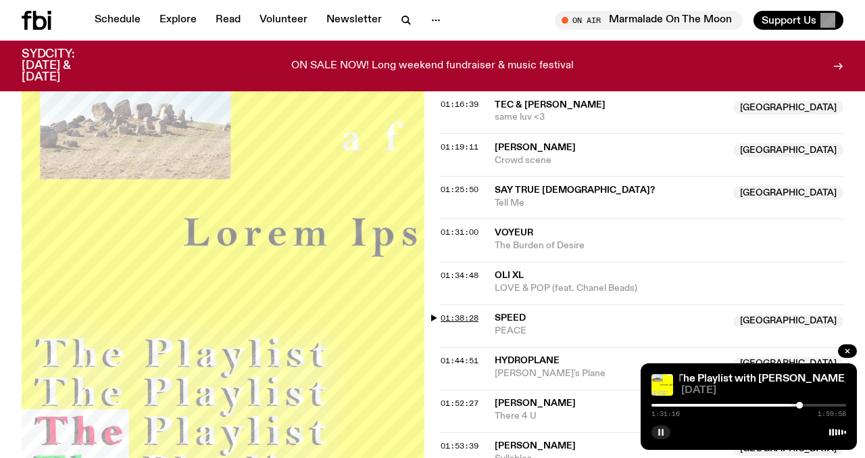
click at [466, 312] on span "01:38:28" at bounding box center [460, 317] width 38 height 11
click at [815, 402] on div at bounding box center [815, 405] width 7 height 7
click at [813, 402] on div at bounding box center [813, 405] width 7 height 7
click at [475, 440] on span "01:53:39" at bounding box center [460, 445] width 38 height 11
click at [840, 404] on div at bounding box center [839, 405] width 7 height 7
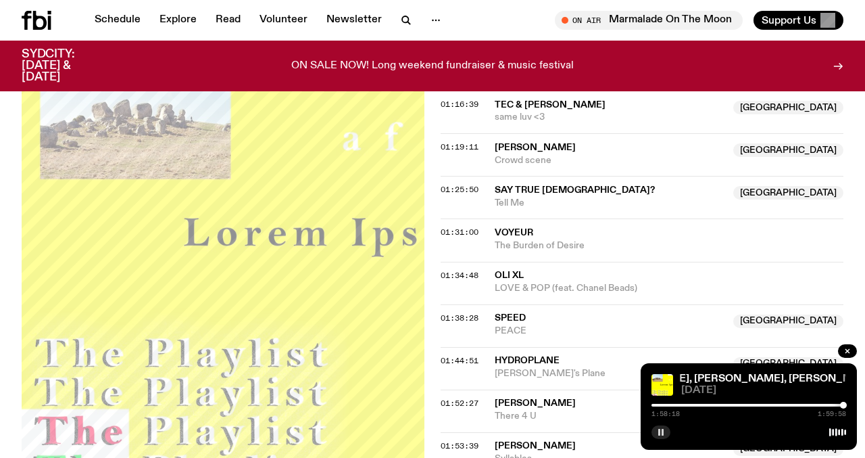
click at [844, 405] on div at bounding box center [843, 405] width 7 height 7
click at [844, 405] on div at bounding box center [844, 405] width 7 height 7
click at [850, 406] on div "The Playlist with [PERSON_NAME], [PERSON_NAME], [PERSON_NAME], and Raf The Play…" at bounding box center [749, 406] width 216 height 87
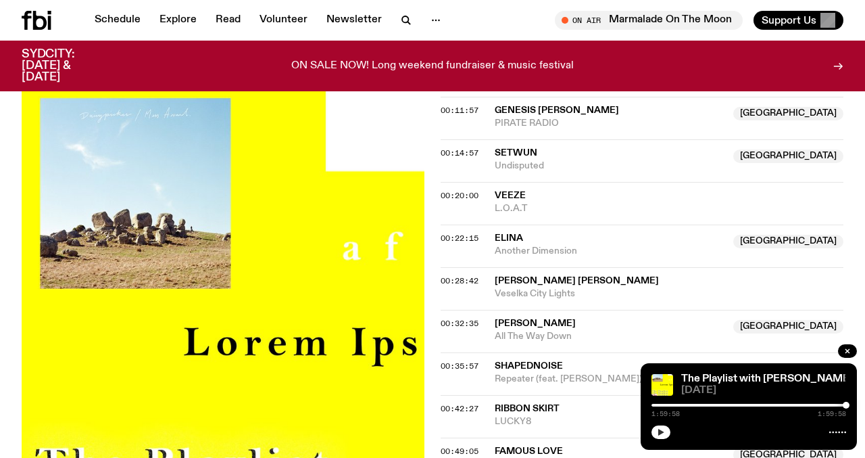
scroll to position [527, 0]
